Goal: Task Accomplishment & Management: Use online tool/utility

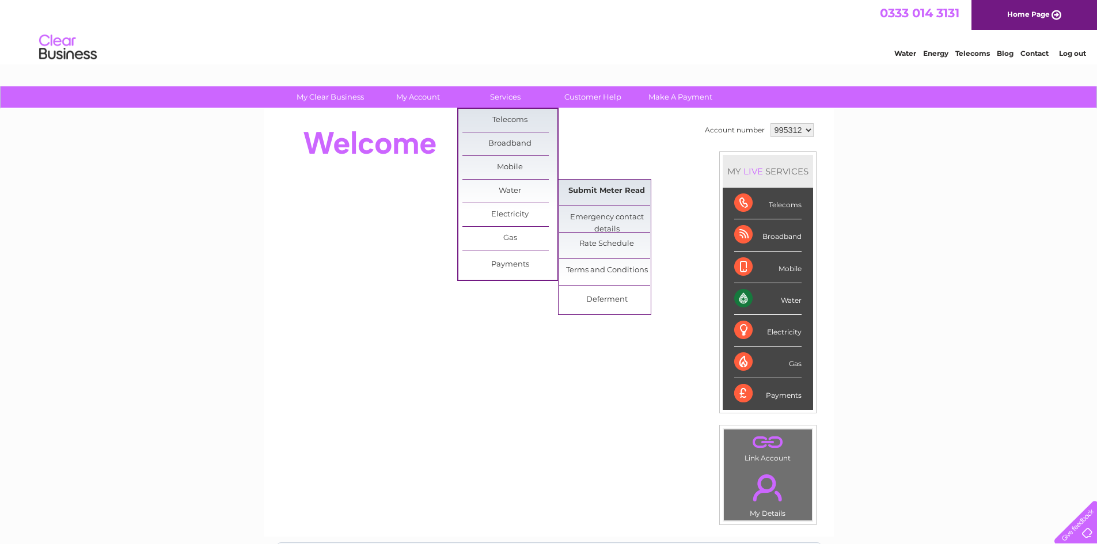
click at [608, 184] on link "Submit Meter Read" at bounding box center [606, 191] width 95 height 23
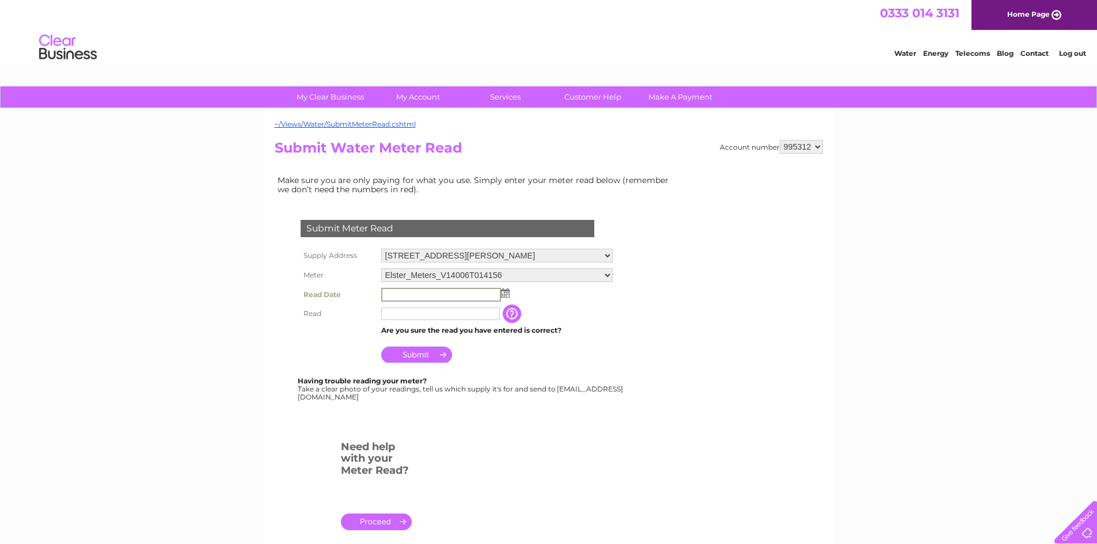
click at [438, 293] on input "text" at bounding box center [441, 295] width 120 height 14
click at [507, 293] on img at bounding box center [505, 293] width 9 height 9
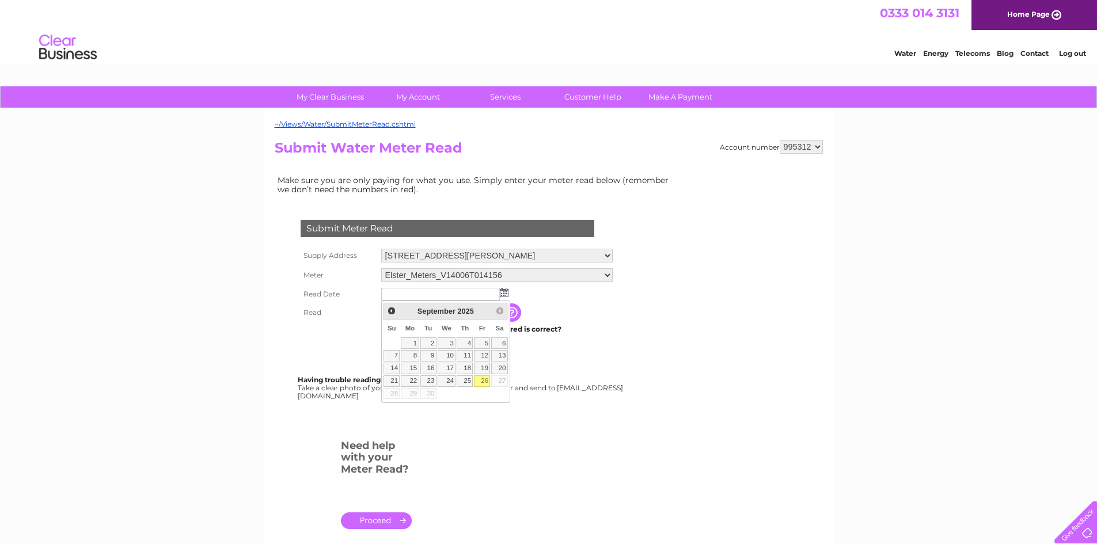
click at [485, 378] on link "26" at bounding box center [482, 382] width 16 height 12
type input "2025/09/26"
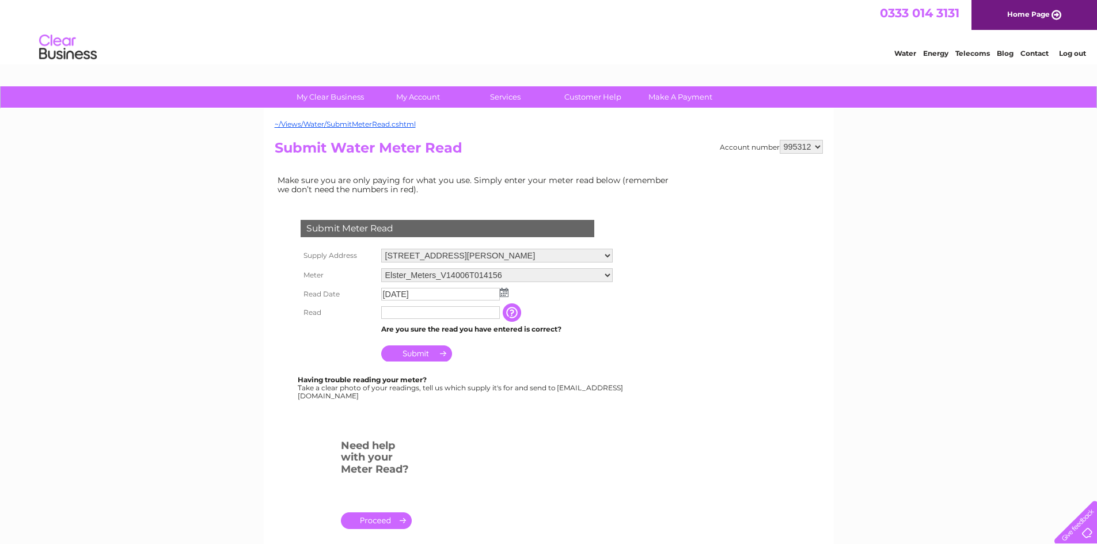
click at [433, 313] on input "text" at bounding box center [440, 312] width 119 height 13
type input "4057"
click at [416, 351] on input "Submit" at bounding box center [416, 354] width 71 height 16
